Goal: Task Accomplishment & Management: Use online tool/utility

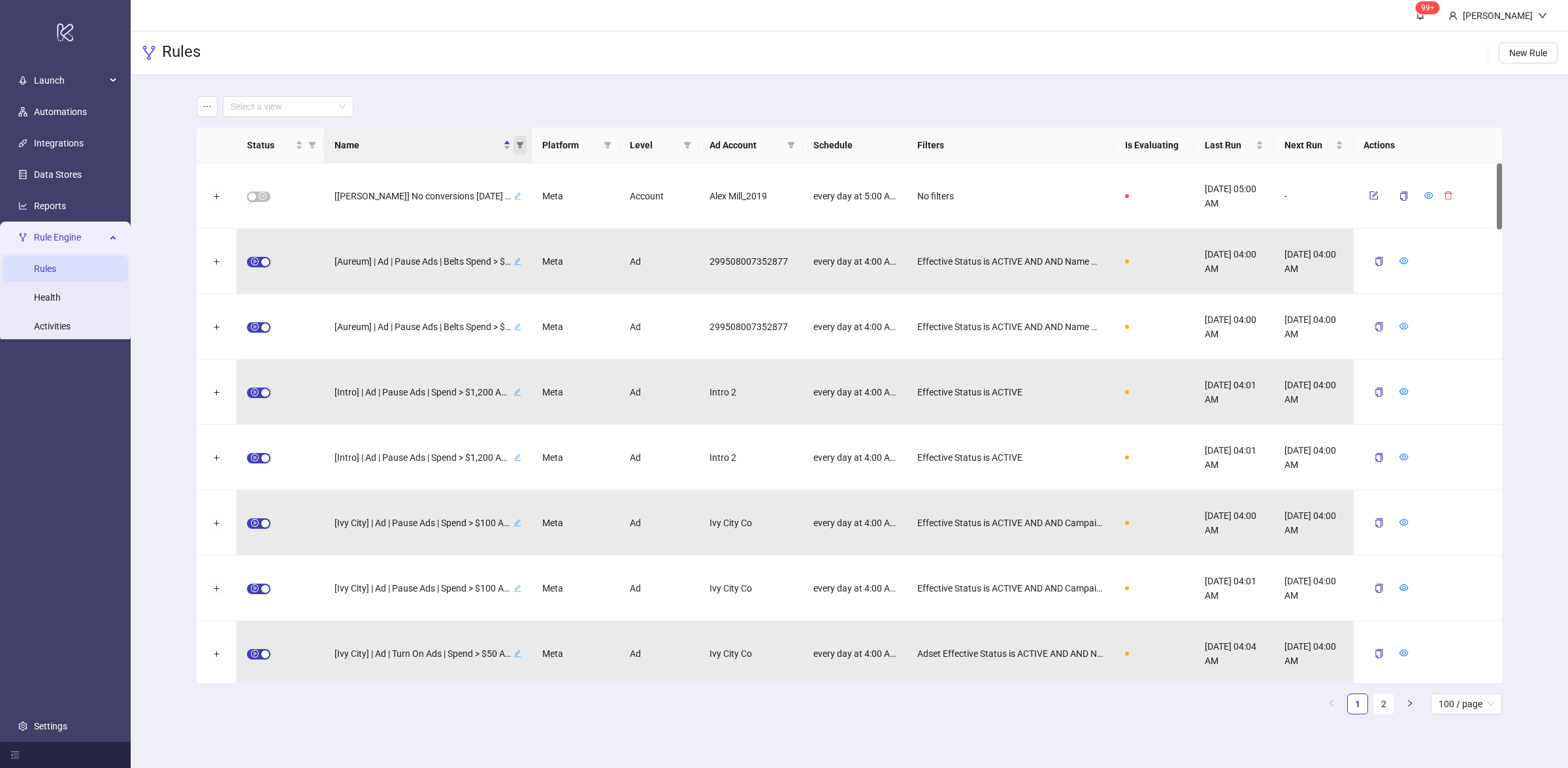
click at [517, 146] on icon "filter" at bounding box center [520, 145] width 8 height 8
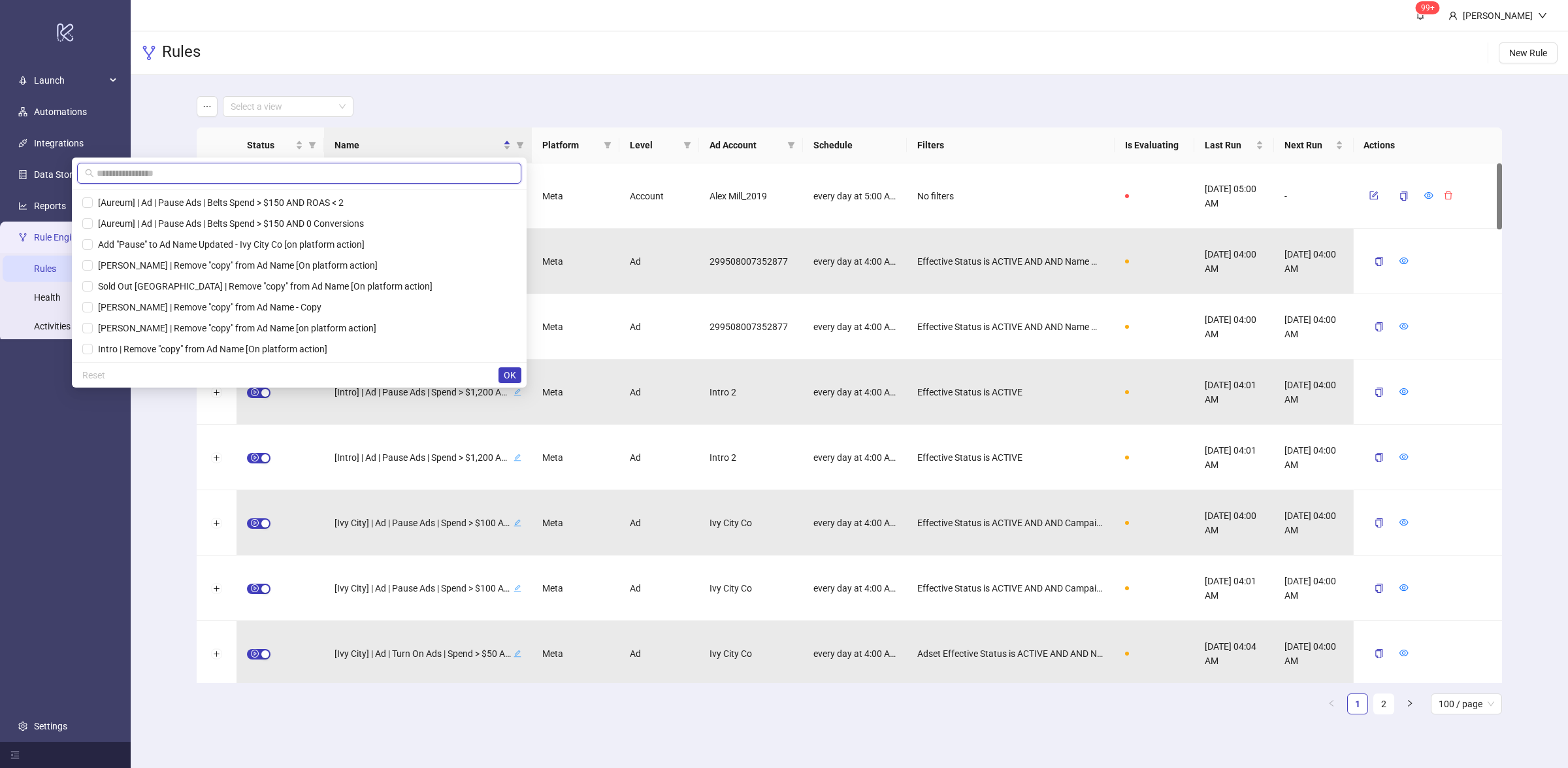
click at [471, 170] on input "text" at bounding box center [305, 174] width 417 height 14
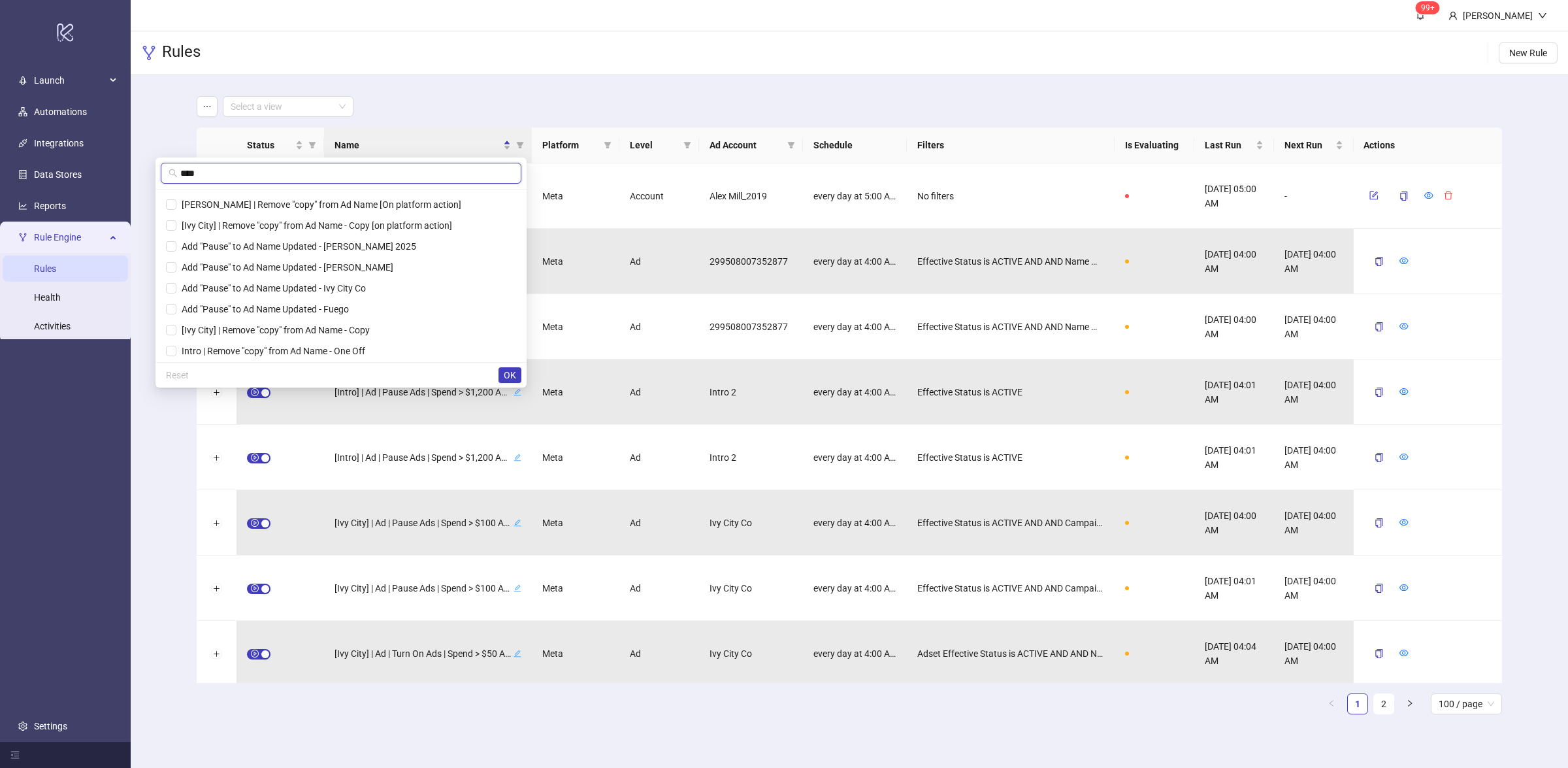
scroll to position [131, 0]
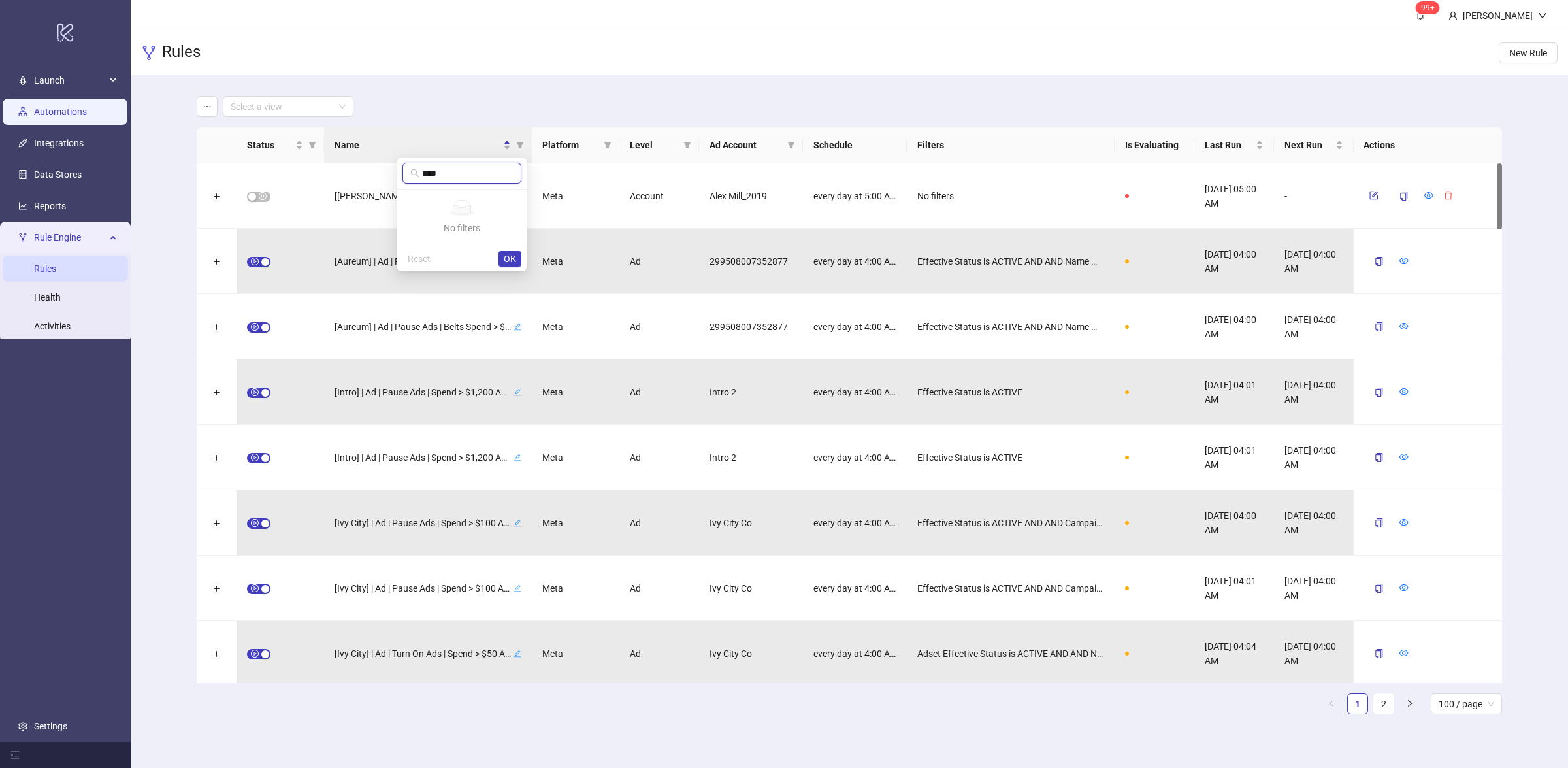
type input "****"
click at [87, 114] on link "Automations" at bounding box center [60, 112] width 53 height 11
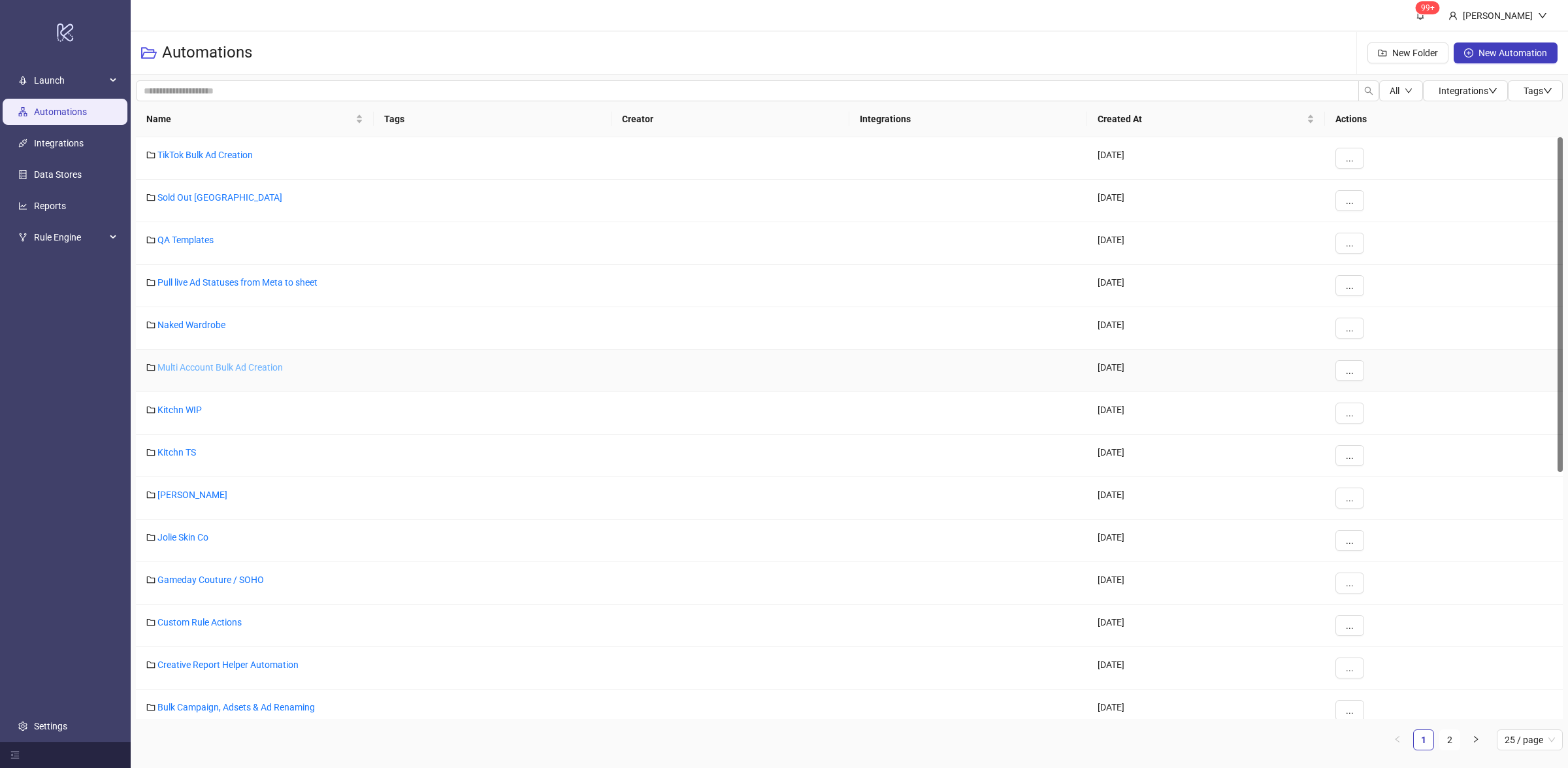
click at [262, 366] on link "Multi Account Bulk Ad Creation" at bounding box center [220, 367] width 125 height 11
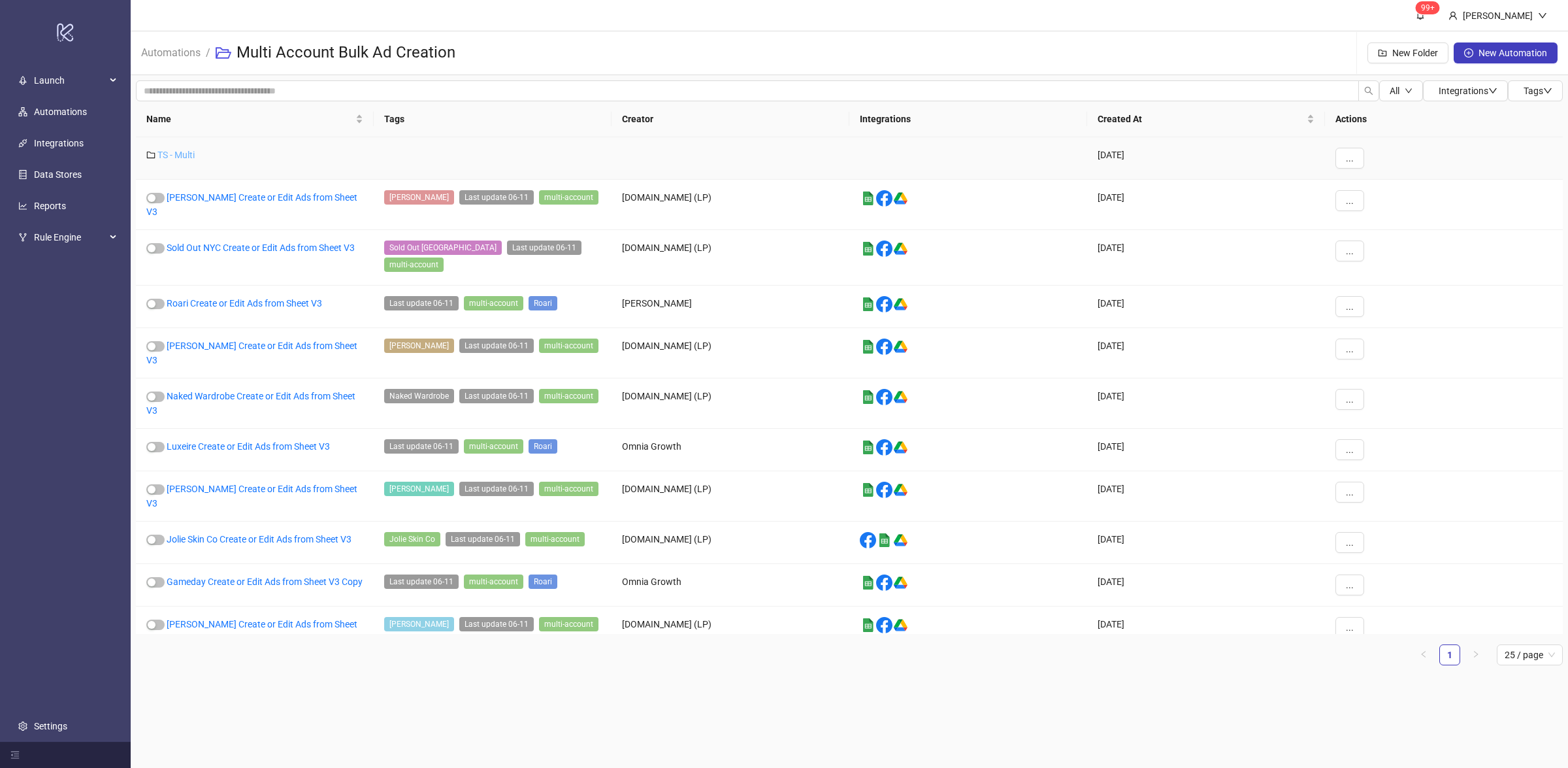
click at [182, 155] on link "TS - Multi" at bounding box center [176, 155] width 37 height 11
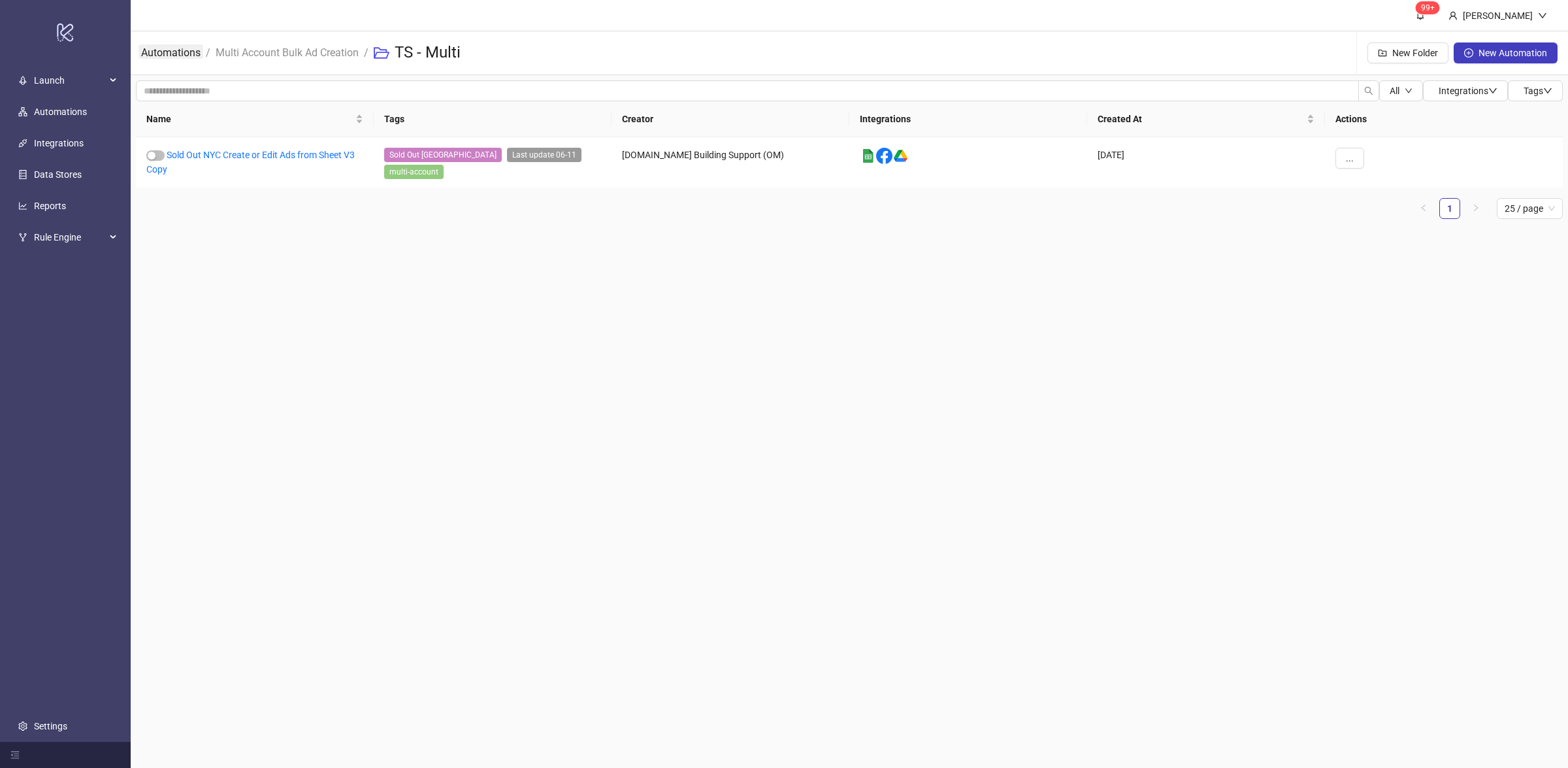
click at [191, 52] on link "Automations" at bounding box center [171, 52] width 64 height 14
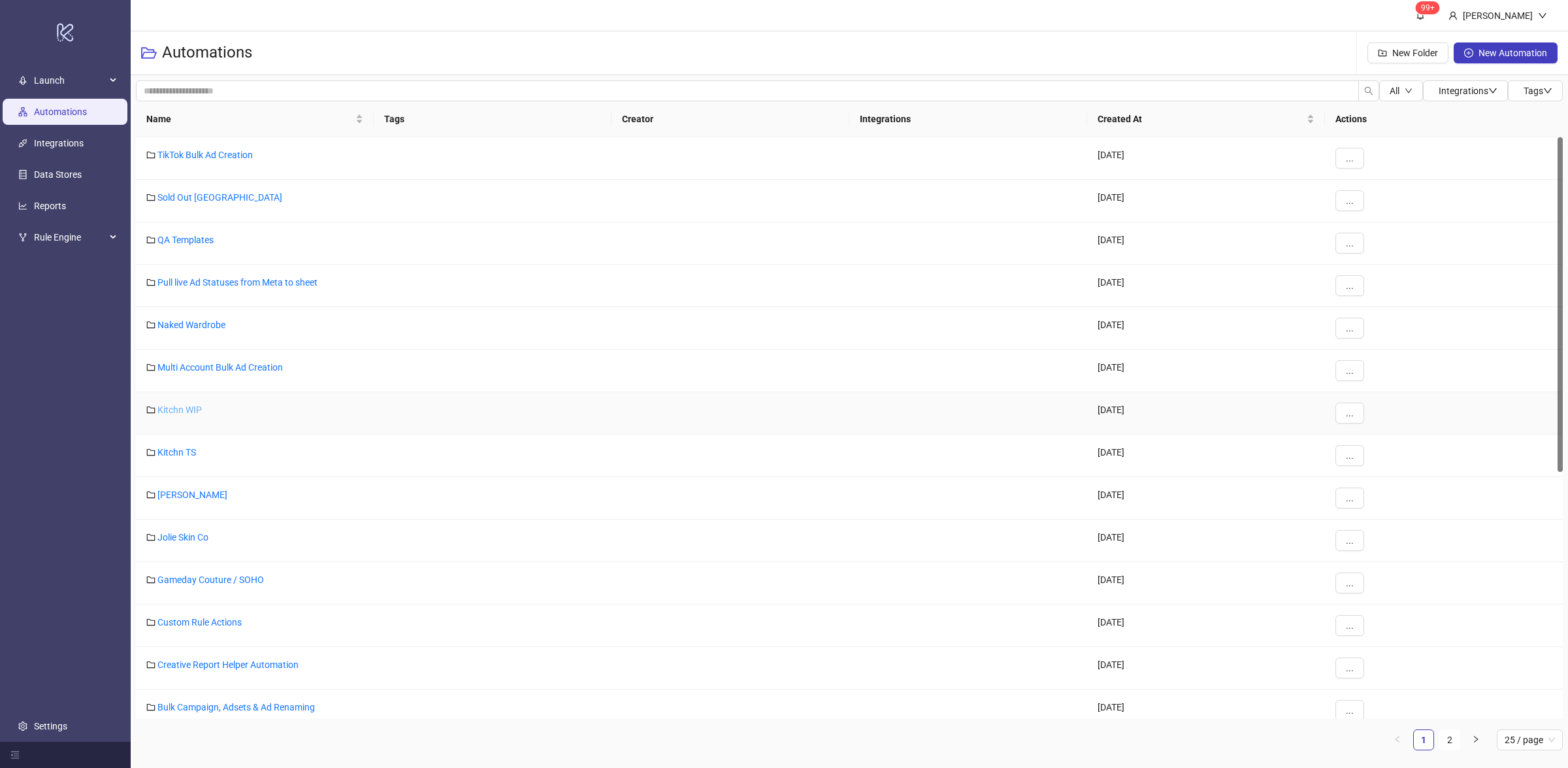
click at [176, 409] on link "Kitchn WIP" at bounding box center [180, 409] width 44 height 11
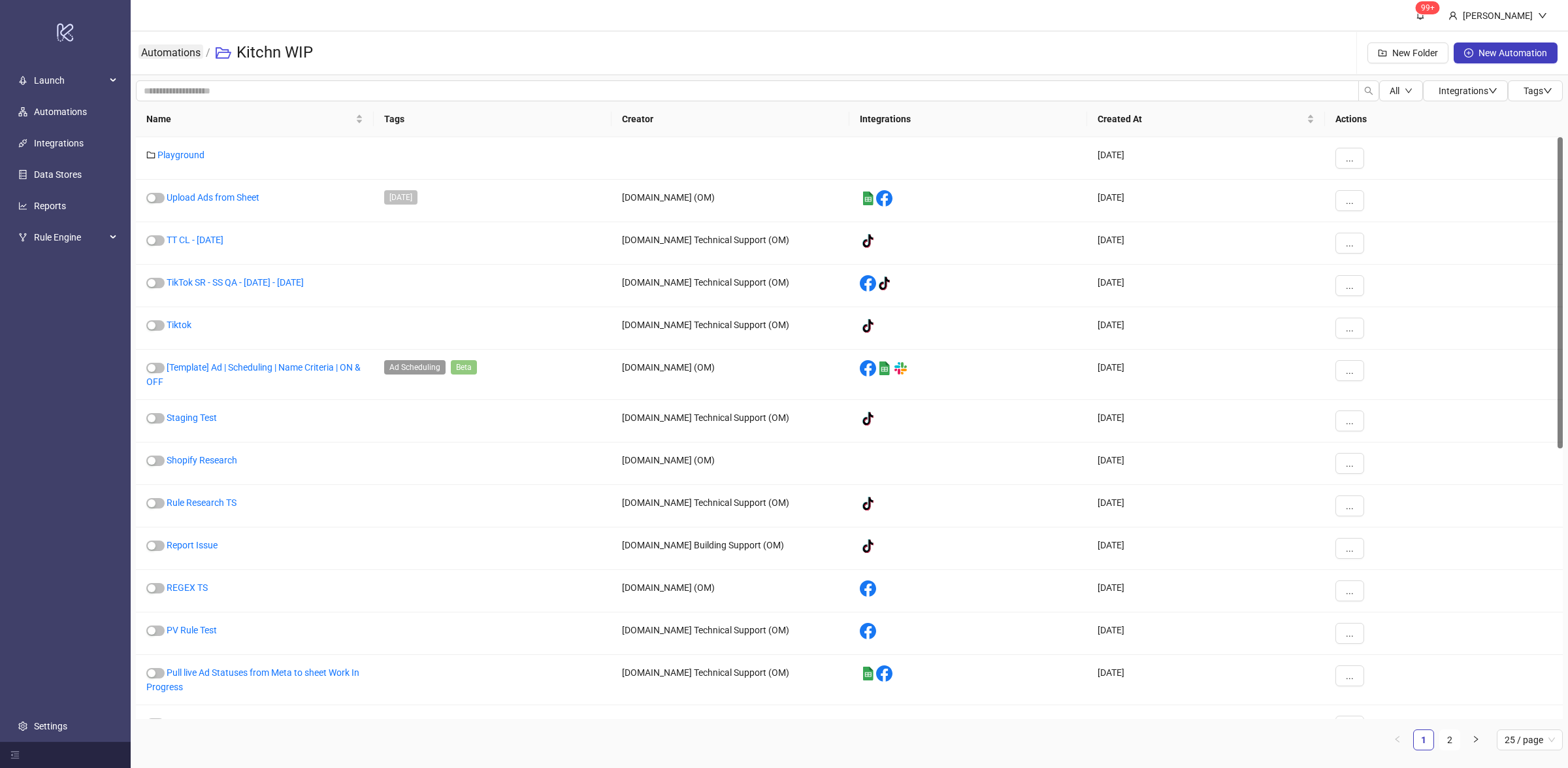
click at [173, 53] on link "Automations" at bounding box center [171, 52] width 64 height 14
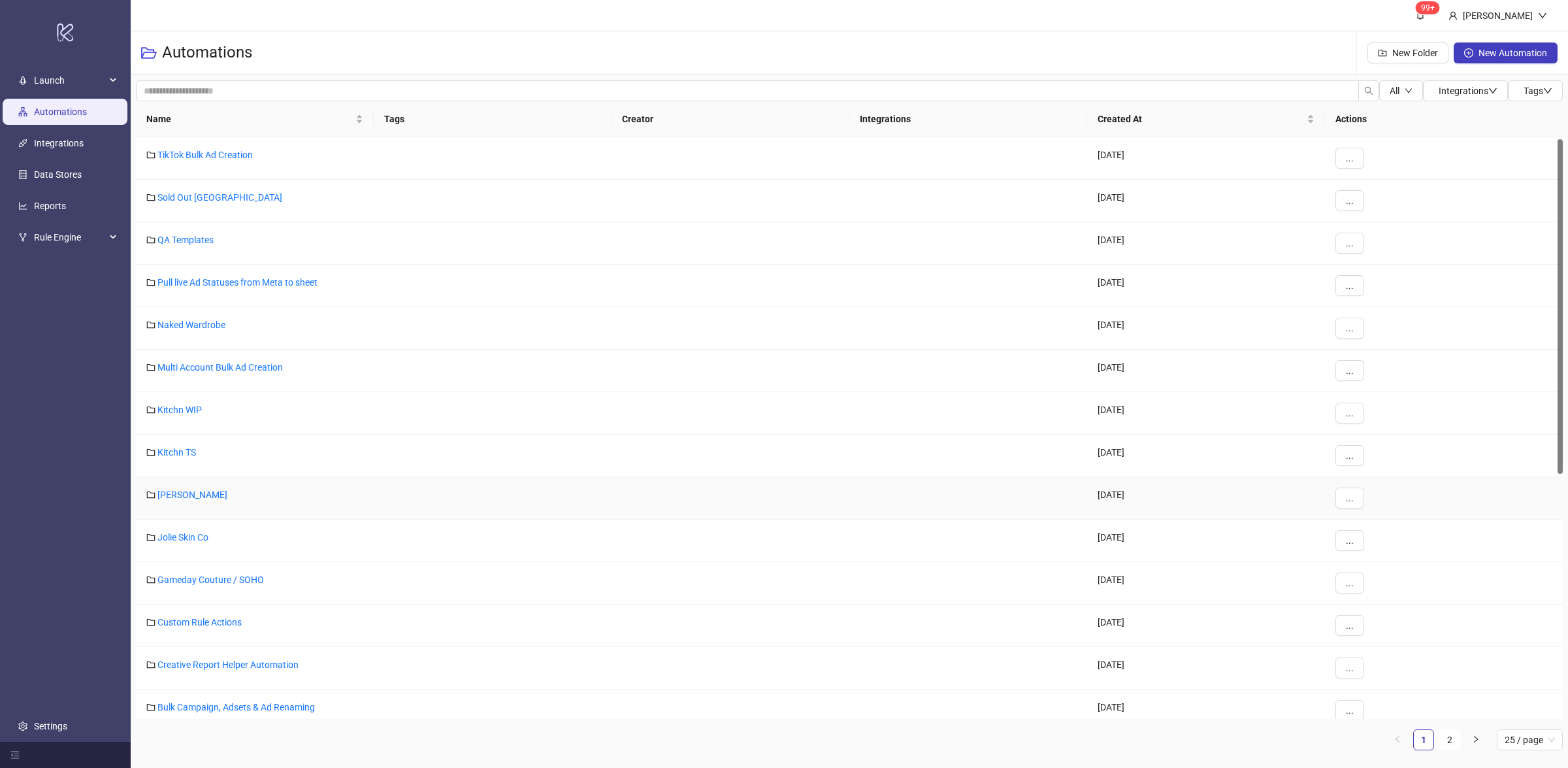
scroll to position [123, 0]
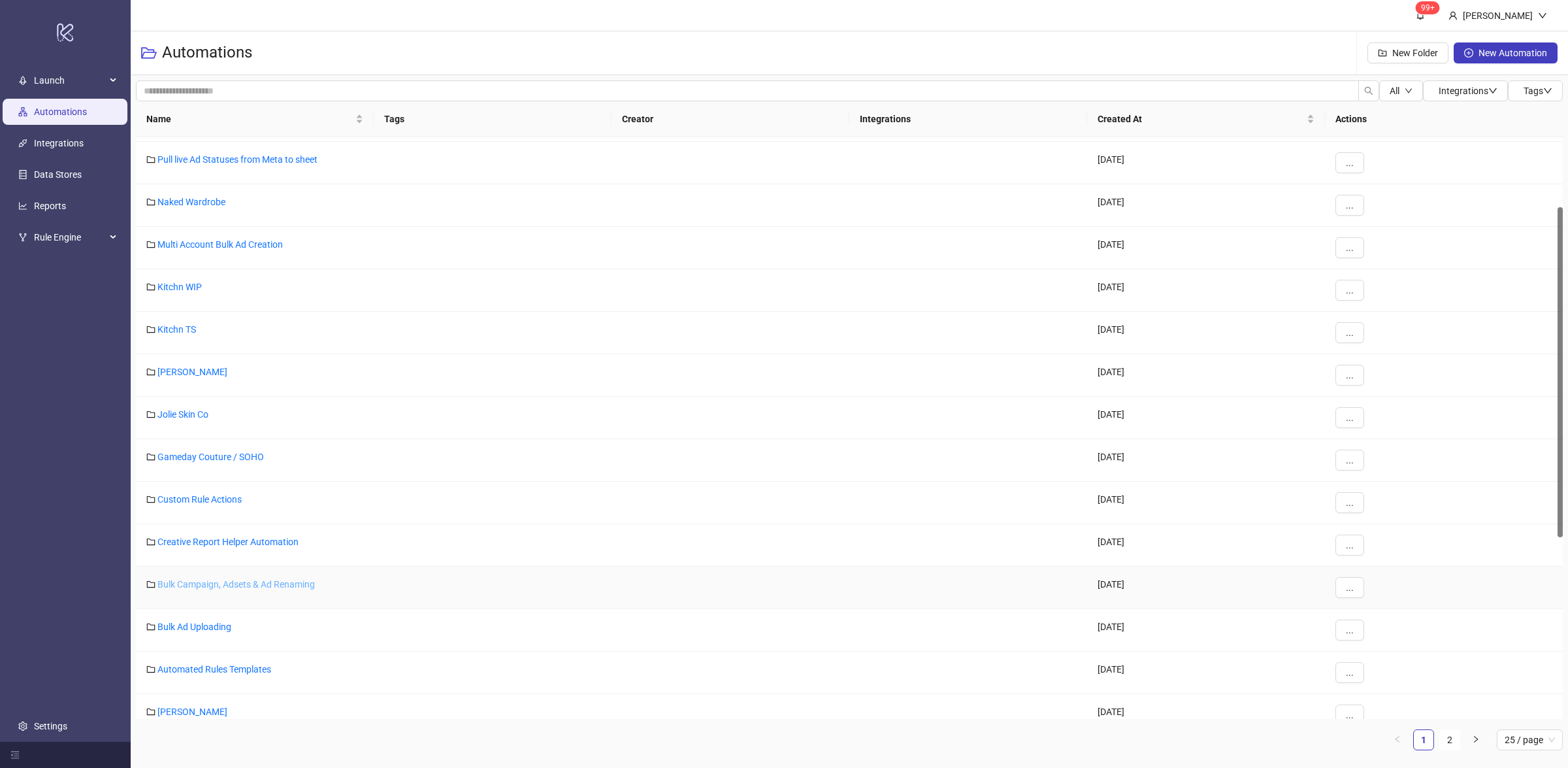
click at [290, 585] on link "Bulk Campaign, Adsets & Ad Renaming" at bounding box center [236, 584] width 158 height 11
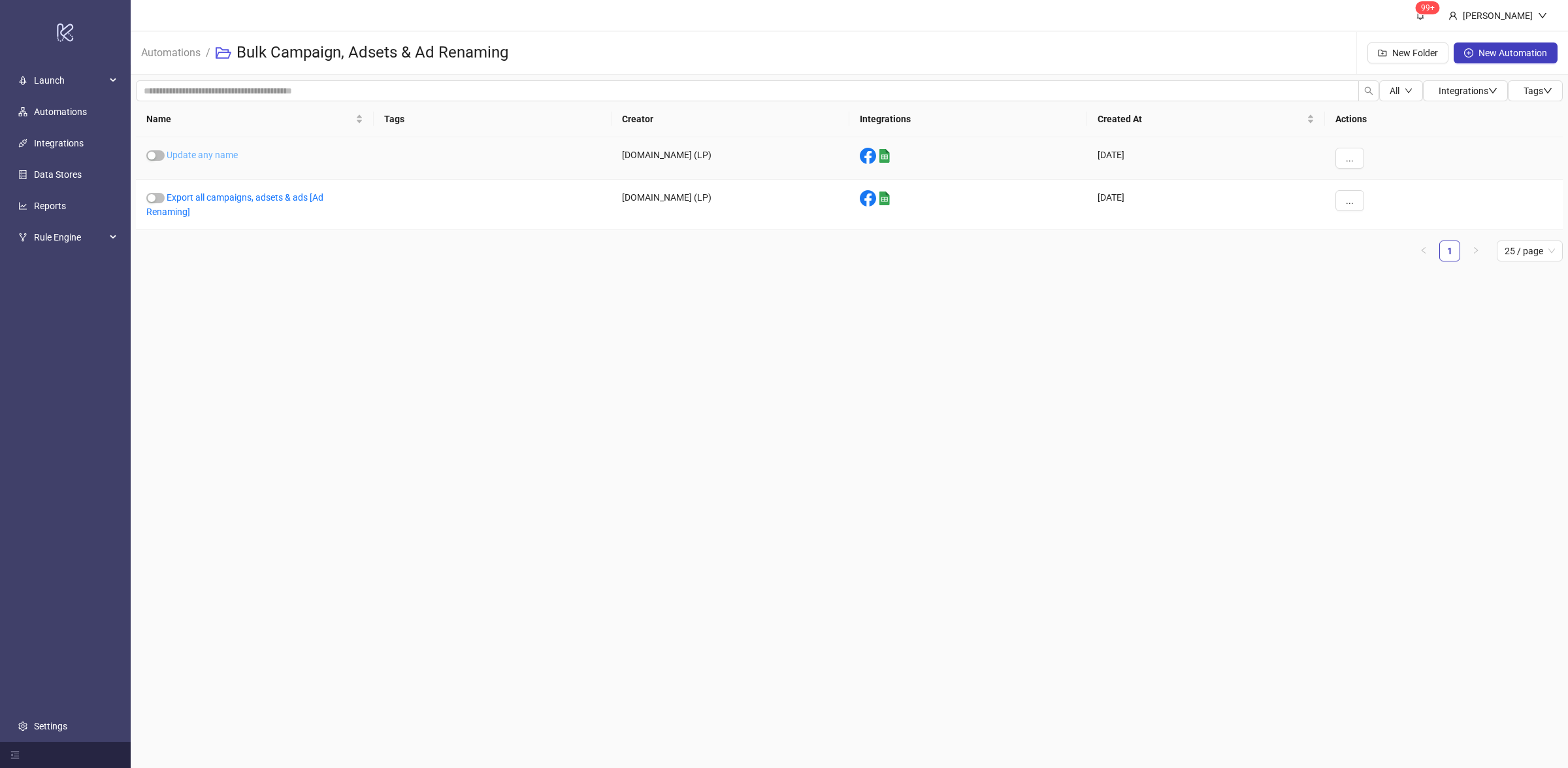
click at [209, 153] on link "Update any name" at bounding box center [201, 155] width 71 height 11
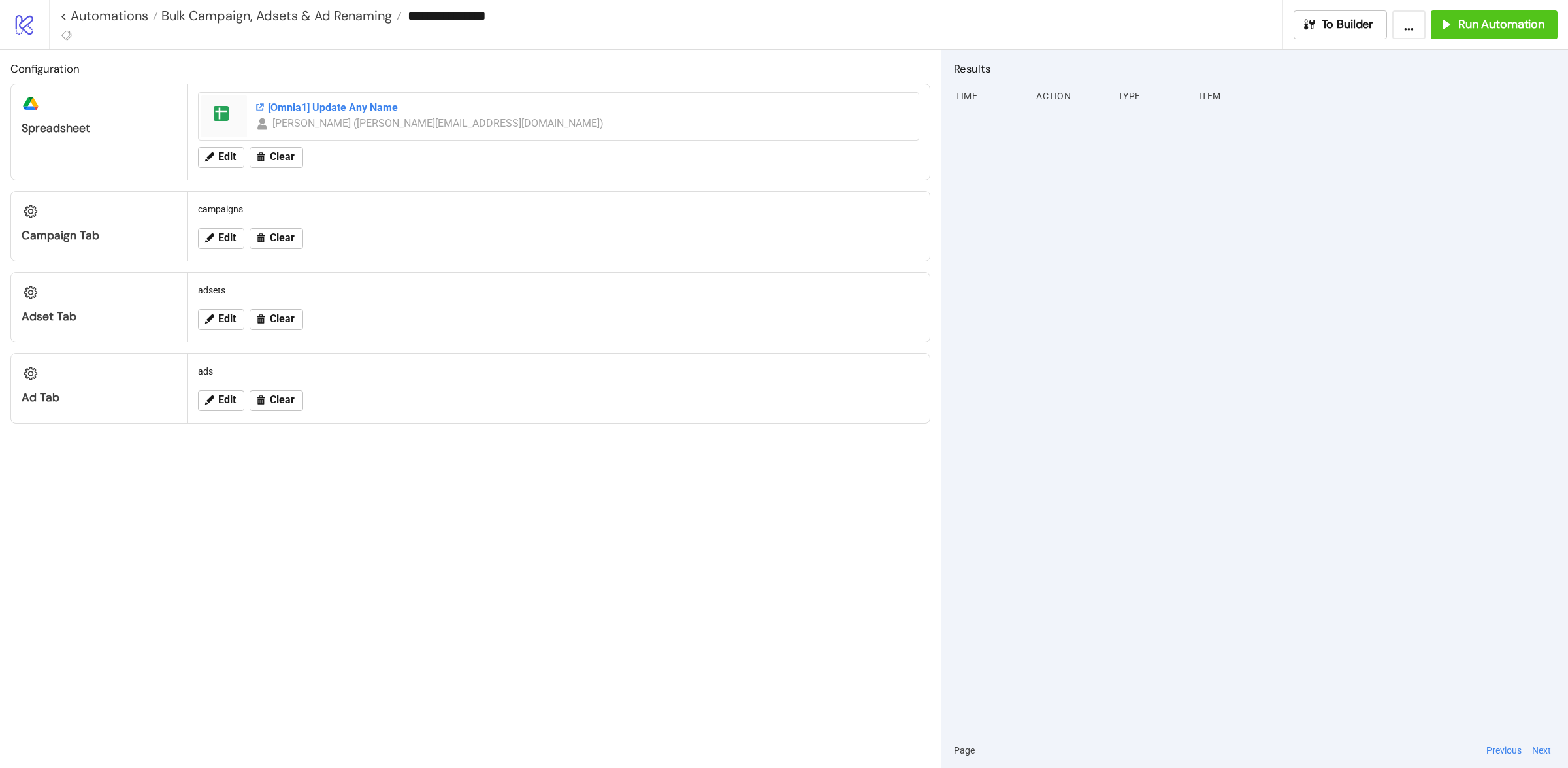
click at [272, 108] on div "[Omnia1] Update Any Name" at bounding box center [582, 108] width 656 height 14
click at [1475, 28] on span "Run Automation" at bounding box center [1501, 24] width 86 height 15
